Goal: Information Seeking & Learning: Understand process/instructions

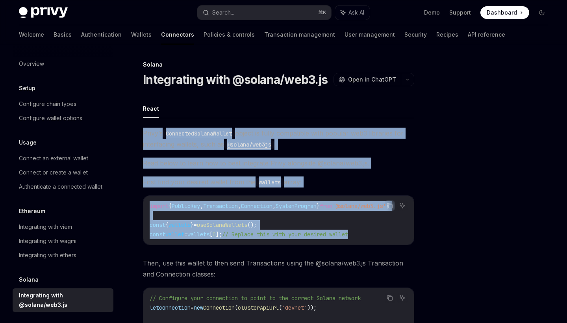
scroll to position [0, 0]
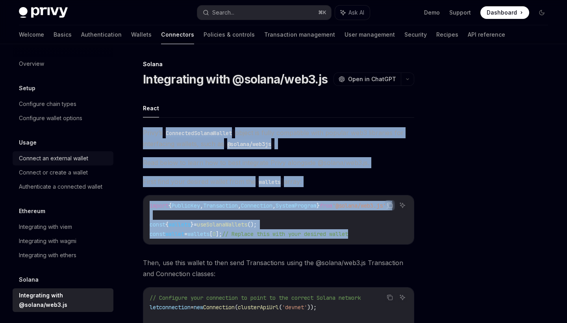
click at [61, 158] on div "Connect an external wallet" at bounding box center [53, 158] width 69 height 9
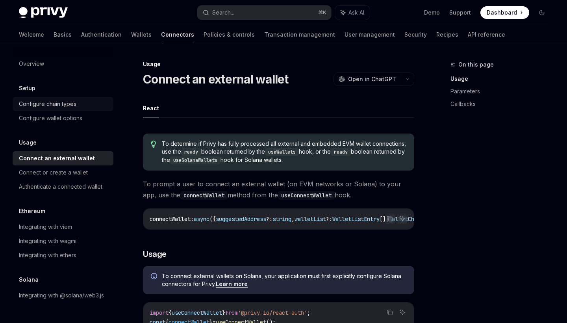
click at [62, 105] on div "Configure chain types" at bounding box center [47, 103] width 57 height 9
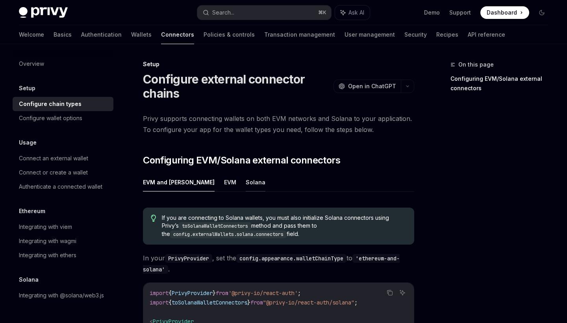
click at [246, 187] on button "Solana" at bounding box center [256, 182] width 20 height 18
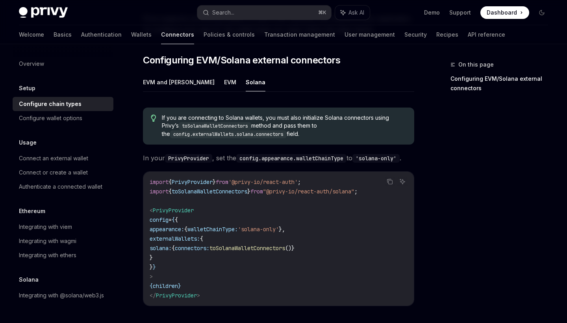
scroll to position [111, 0]
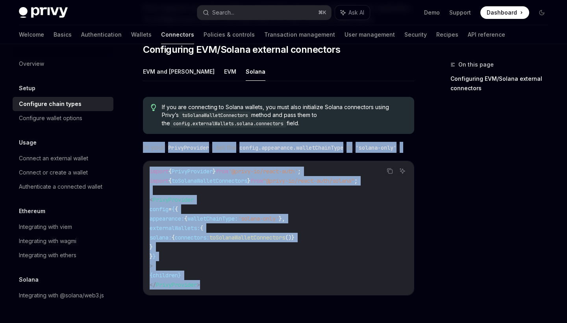
drag, startPoint x: 143, startPoint y: 146, endPoint x: 241, endPoint y: 294, distance: 177.5
click at [241, 294] on div "If you are connecting to Solana wallets, you must also initialize Solana connec…" at bounding box center [278, 199] width 271 height 217
copy div "In your PrivyProvider , set the config.appearance.walletChainType to 'solana-on…"
click at [69, 161] on div "Connect an external wallet" at bounding box center [53, 158] width 69 height 9
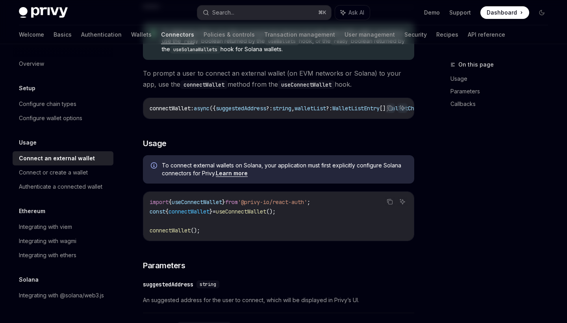
type textarea "*"
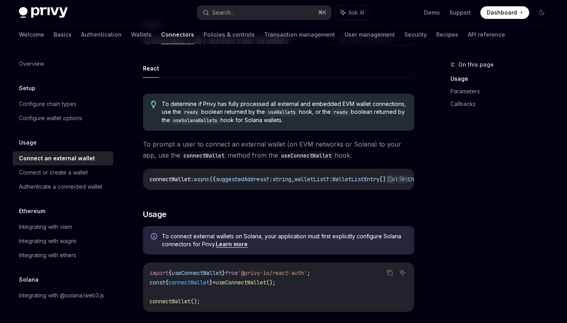
scroll to position [27, 0]
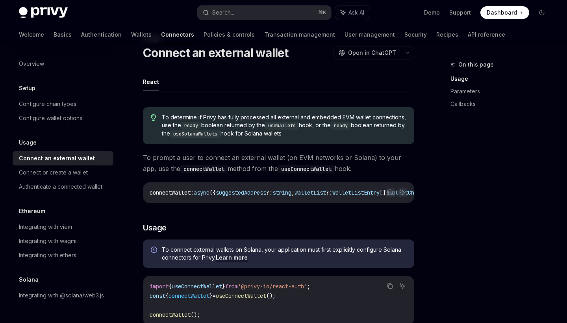
drag, startPoint x: 161, startPoint y: 116, endPoint x: 330, endPoint y: 202, distance: 189.9
copy div "To determine if Privy has fully processed all external and embedded EVM wallet …"
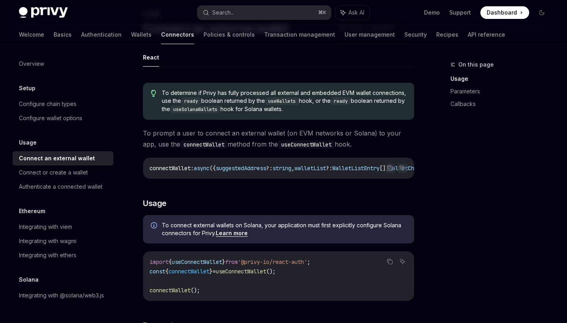
scroll to position [81, 0]
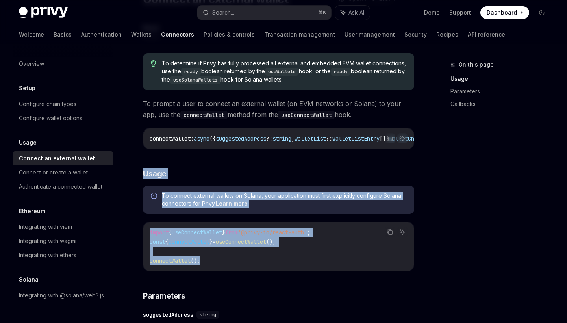
drag, startPoint x: 143, startPoint y: 173, endPoint x: 233, endPoint y: 264, distance: 128.3
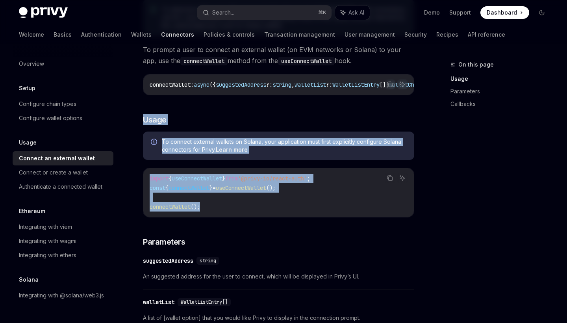
copy div "Usage To connect external wallets on Solana, your application must first explic…"
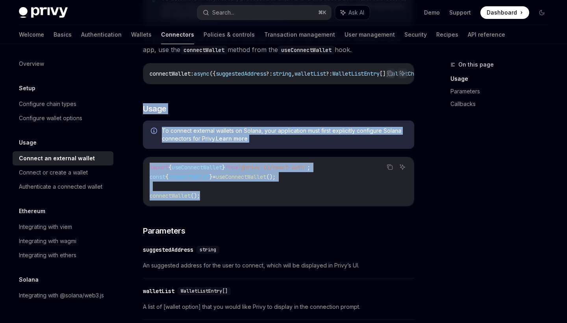
scroll to position [154, 0]
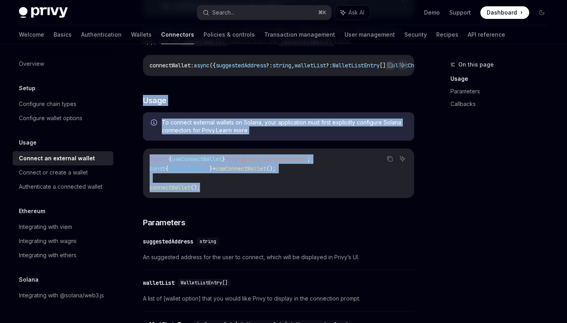
click at [250, 95] on div "To determine if Privy has fully processed all external and embedded EVM wallet …" at bounding box center [278, 287] width 271 height 626
